Goal: Check status

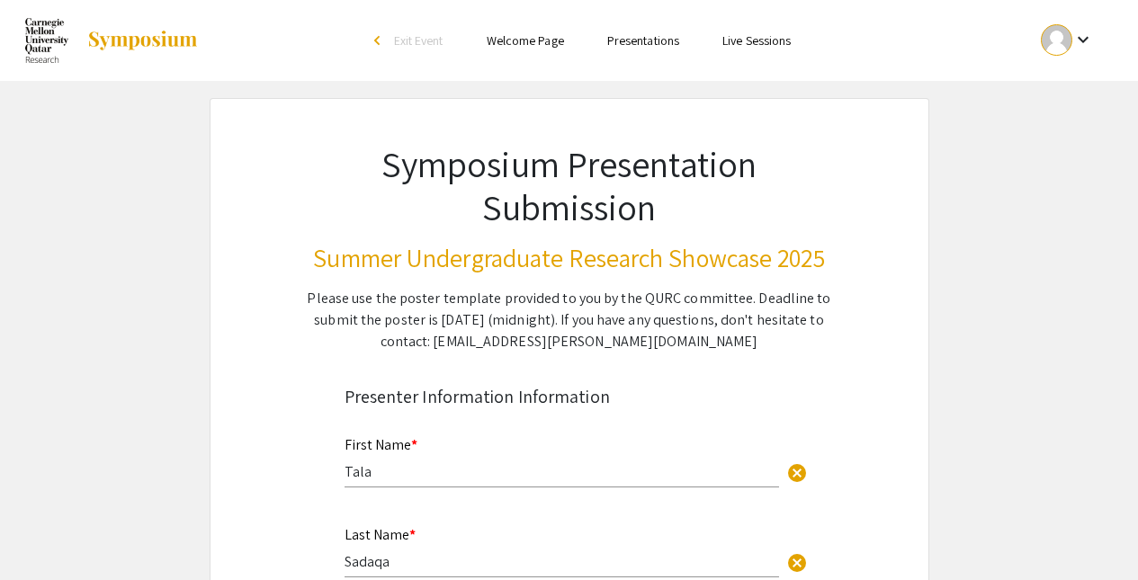
select select "custom"
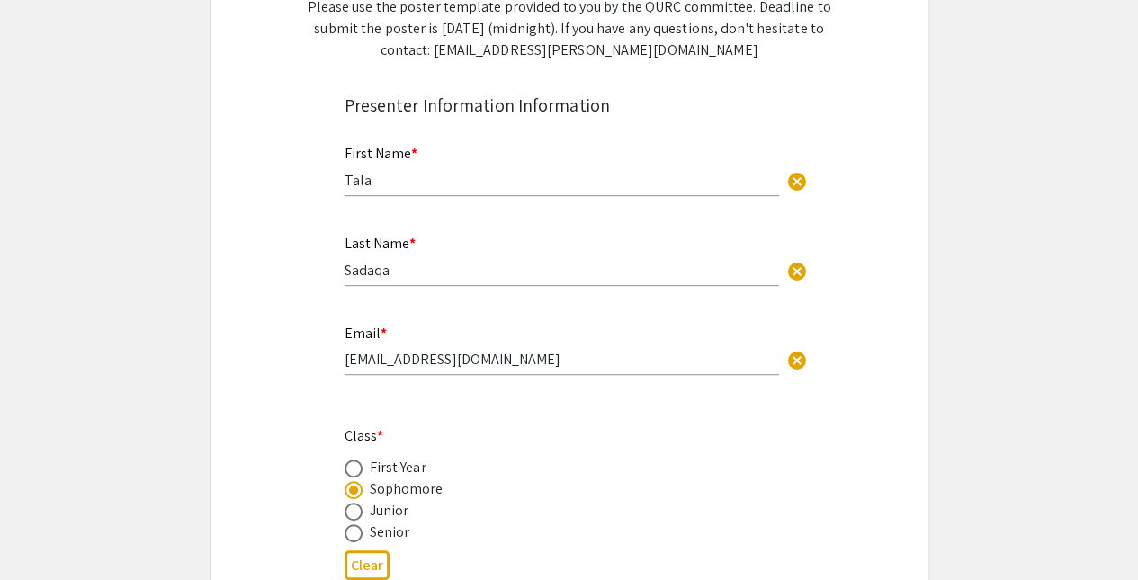
type input "0"
select select "custom"
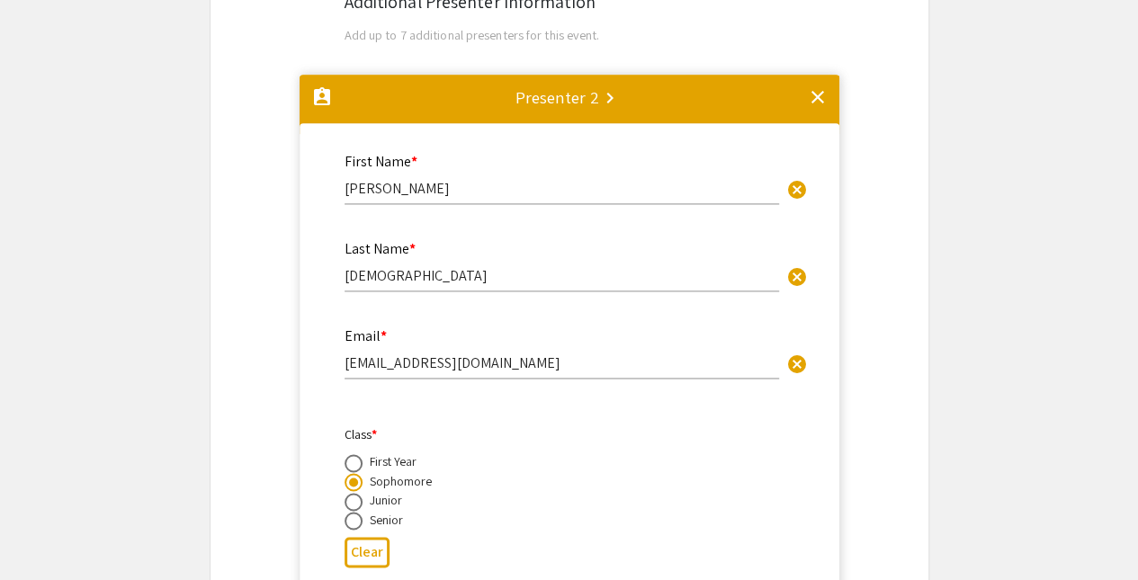
scroll to position [1146, 0]
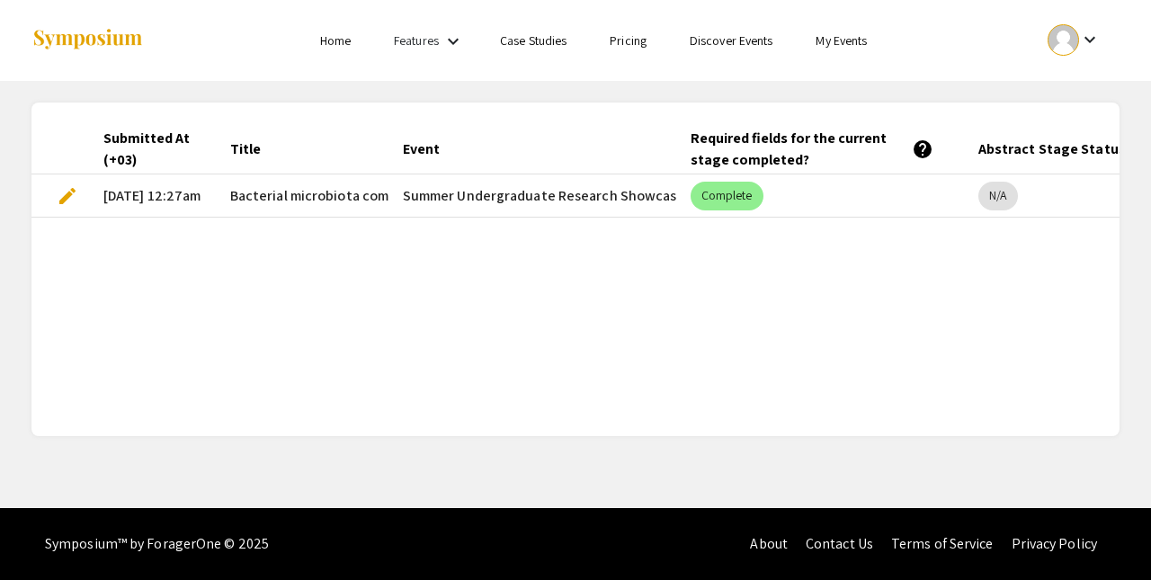
click at [1013, 288] on div "Submitted At (+03) Title Event Required fields for the current stage completed?…" at bounding box center [575, 269] width 1088 height 291
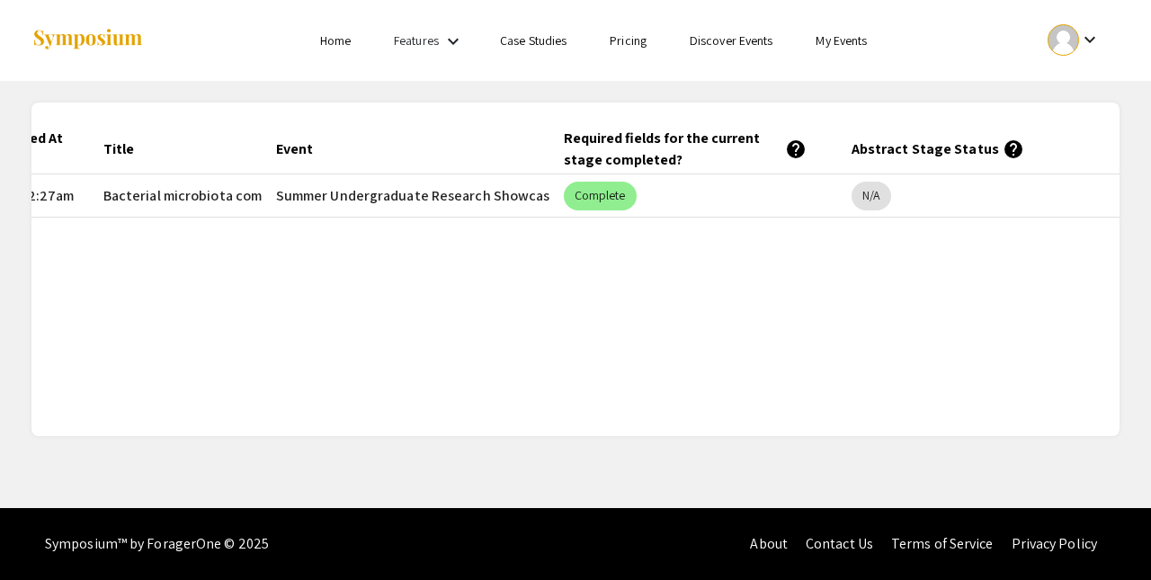
scroll to position [0, 131]
click at [998, 152] on mat-icon "help" at bounding box center [1009, 150] width 22 height 22
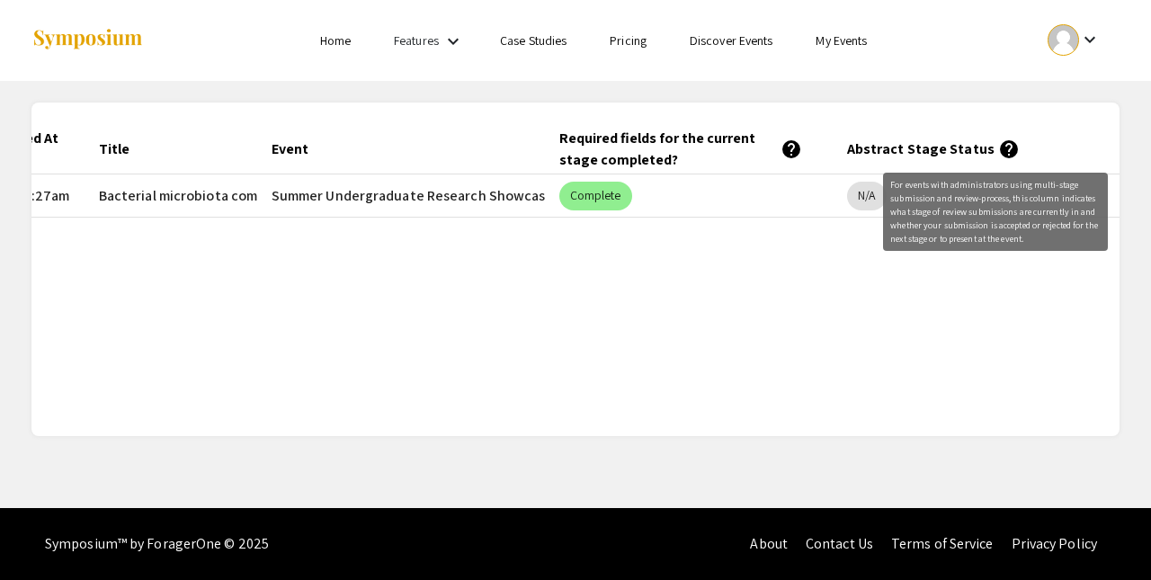
click at [842, 306] on div "Submitted At (+03) Title Event Required fields for the current stage completed?…" at bounding box center [575, 269] width 1088 height 291
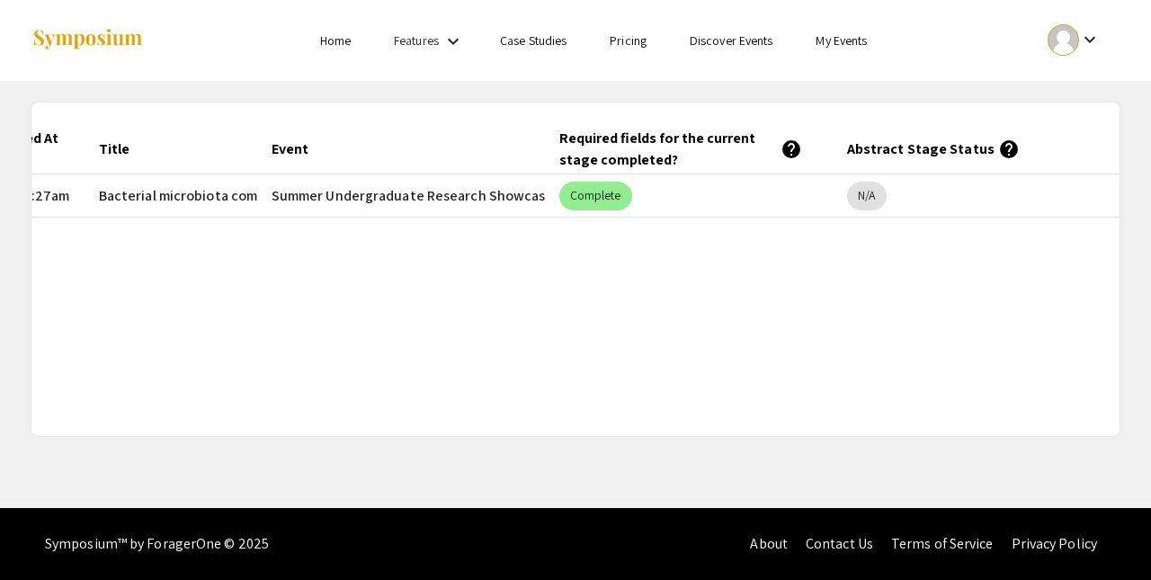
click at [1072, 310] on div "Submitted At (+03) Title Event Required fields for the current stage completed?…" at bounding box center [575, 269] width 1088 height 291
